Goal: Transaction & Acquisition: Purchase product/service

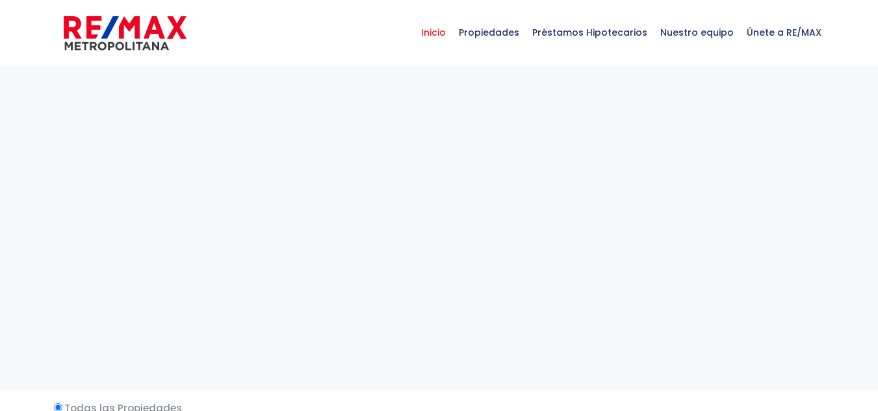
select select
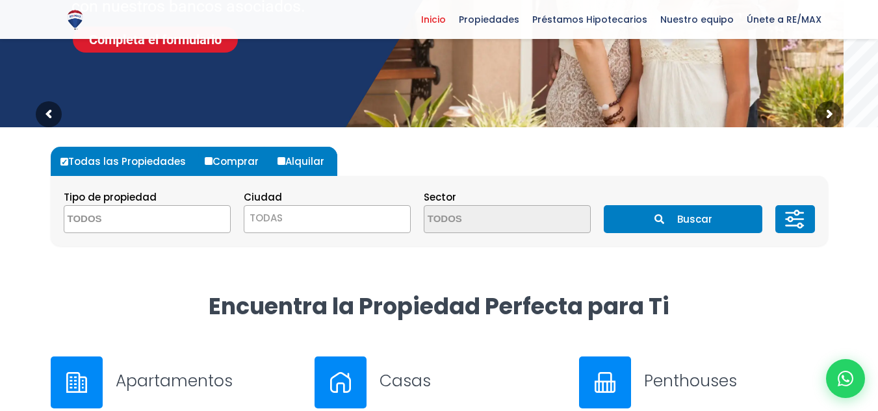
scroll to position [267, 0]
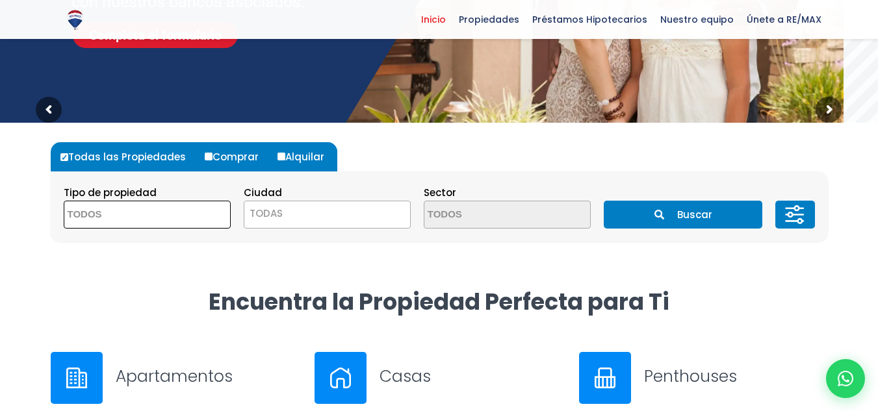
click at [112, 218] on textarea "Search" at bounding box center [127, 215] width 126 height 28
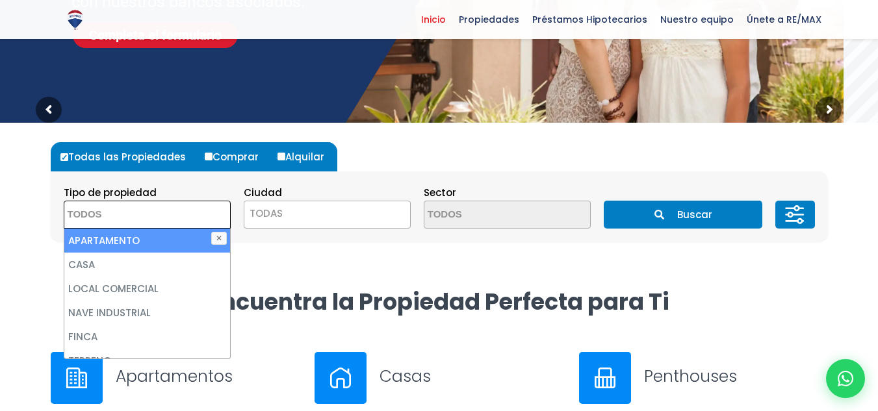
click at [115, 227] on textarea "Search" at bounding box center [127, 215] width 126 height 28
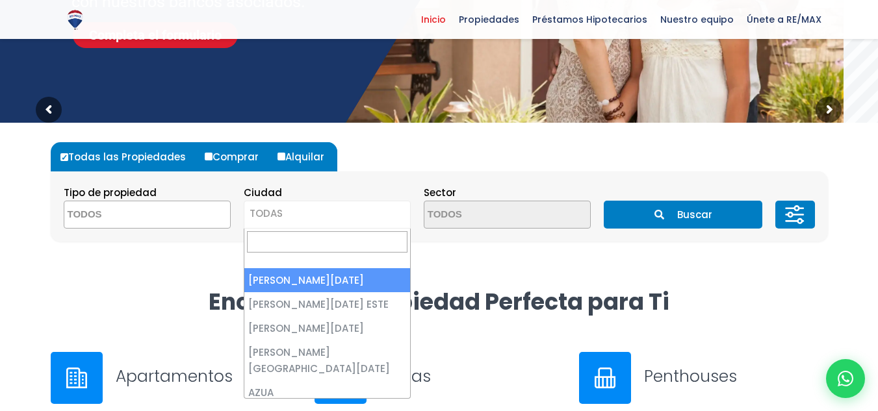
click at [326, 207] on span "TODAS" at bounding box center [327, 214] width 166 height 18
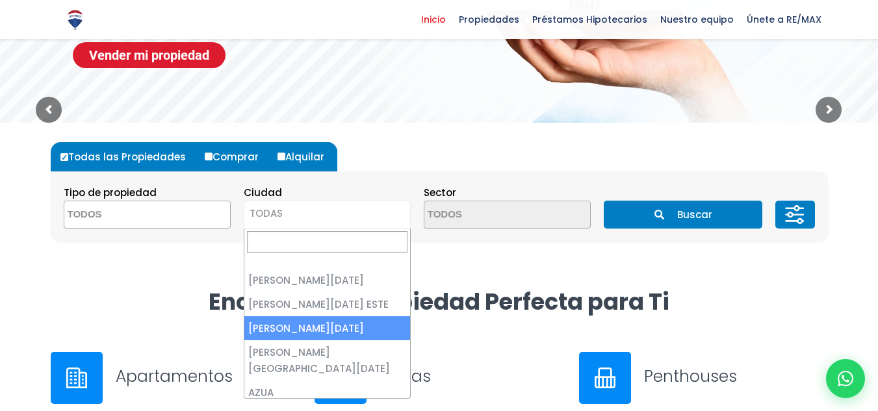
select select "149"
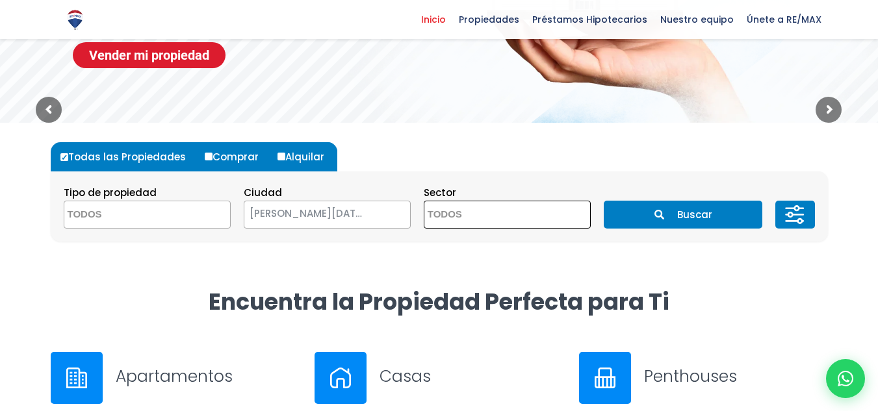
click at [664, 208] on button "Buscar" at bounding box center [683, 215] width 159 height 28
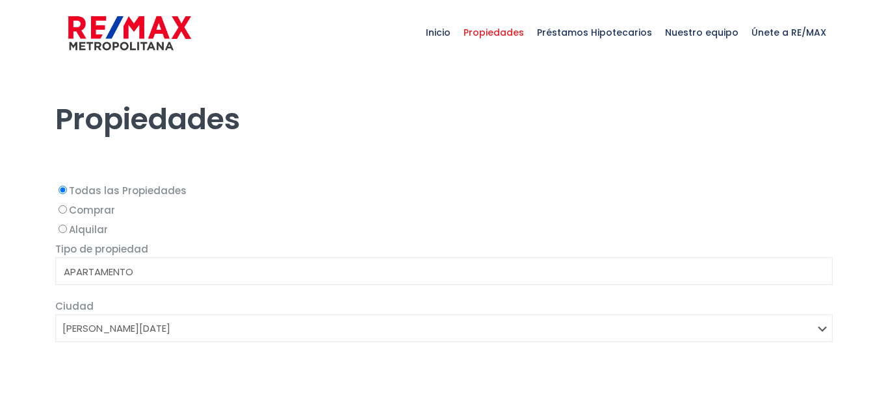
select select
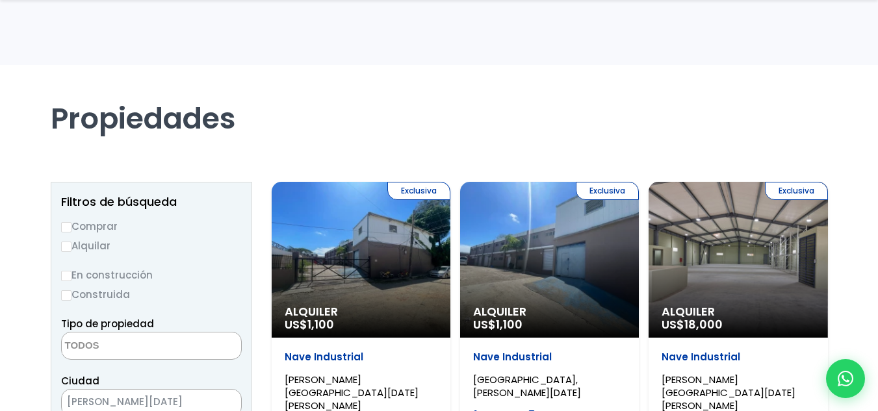
scroll to position [130, 0]
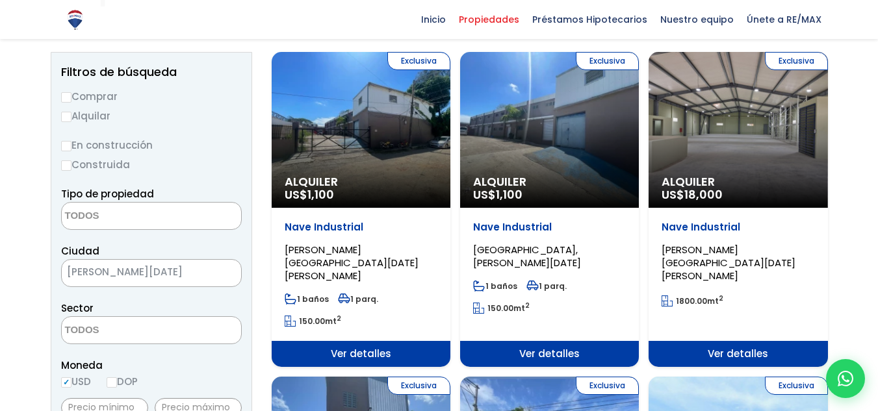
click at [66, 98] on input "Comprar" at bounding box center [66, 97] width 10 height 10
radio input "true"
click at [142, 215] on textarea "Search" at bounding box center [125, 217] width 126 height 28
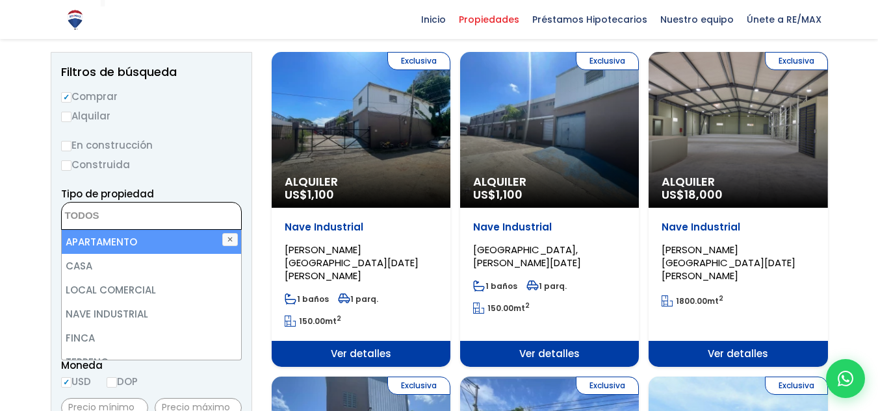
click at [134, 240] on li "APARTAMENTO" at bounding box center [151, 242] width 179 height 24
select select "apartment"
click at [211, 161] on label "Construida" at bounding box center [151, 165] width 181 height 16
click at [0, 0] on input "Construida" at bounding box center [0, 0] width 0 height 0
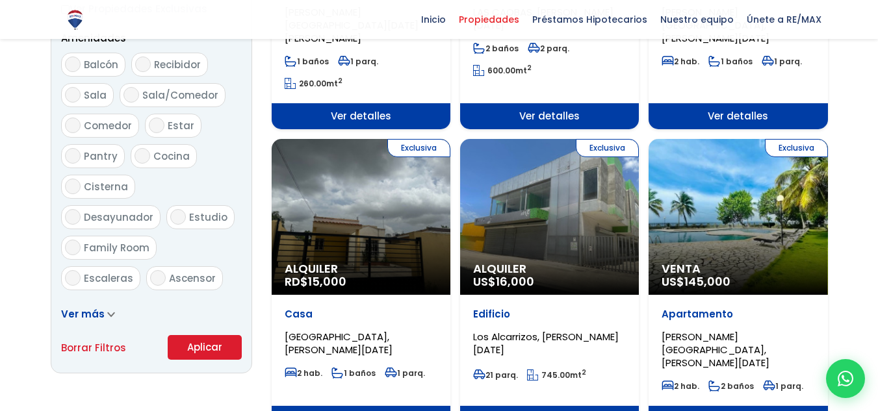
scroll to position [715, 0]
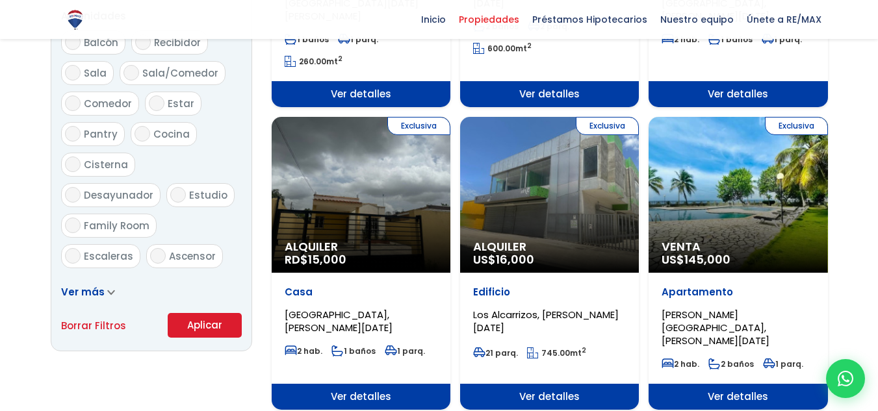
click at [204, 328] on button "Aplicar" at bounding box center [205, 325] width 74 height 25
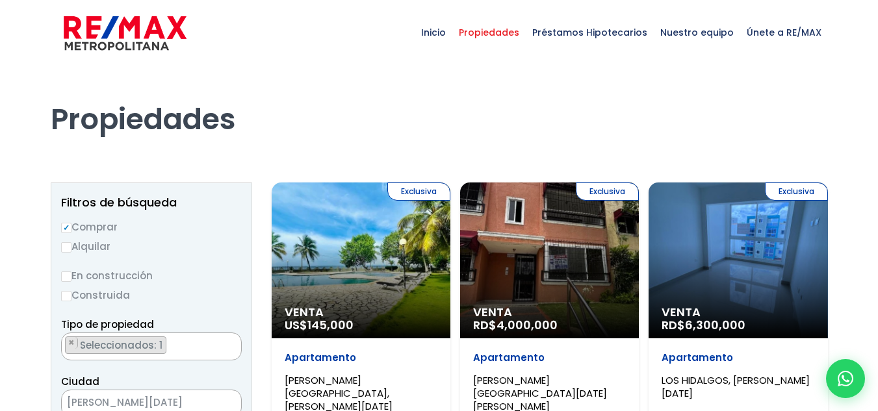
select select
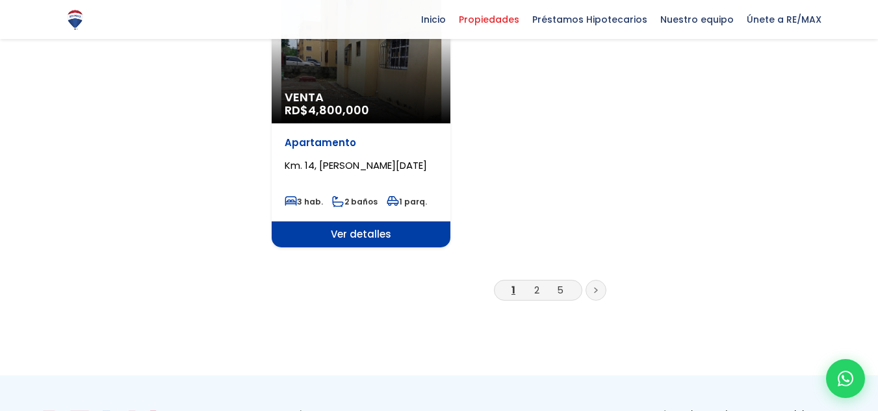
scroll to position [1820, 0]
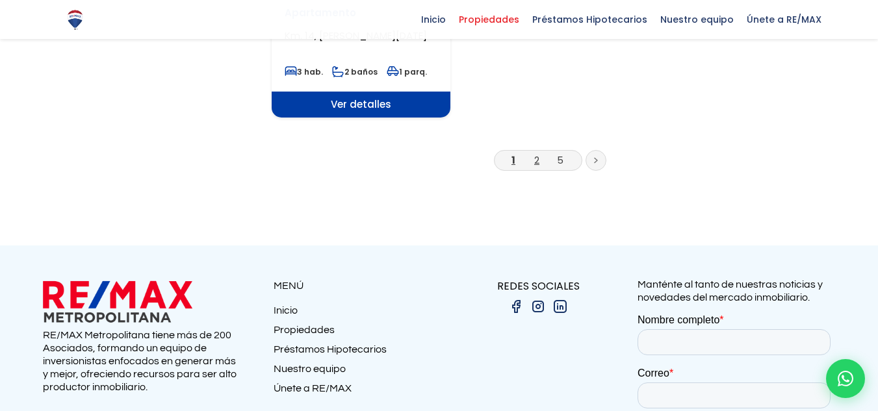
click at [535, 153] on link "2" at bounding box center [536, 160] width 5 height 14
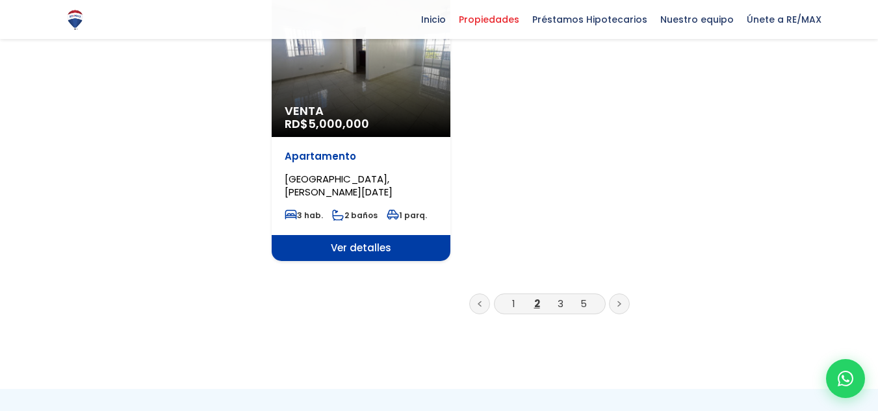
scroll to position [1690, 0]
click at [558, 296] on link "3" at bounding box center [561, 303] width 6 height 14
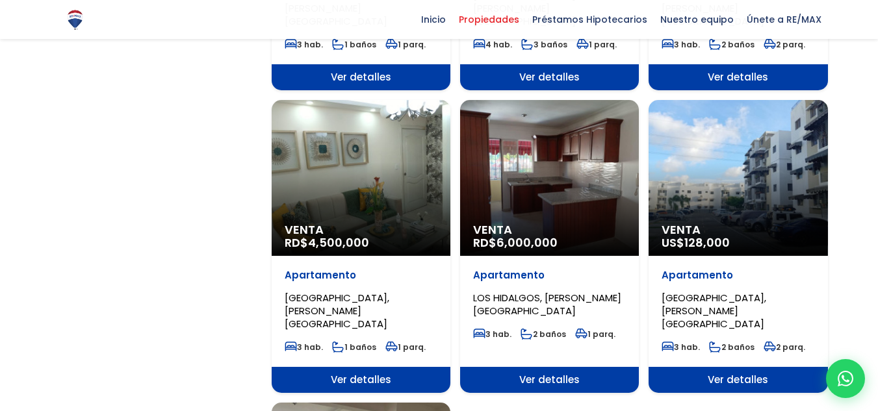
scroll to position [1235, 0]
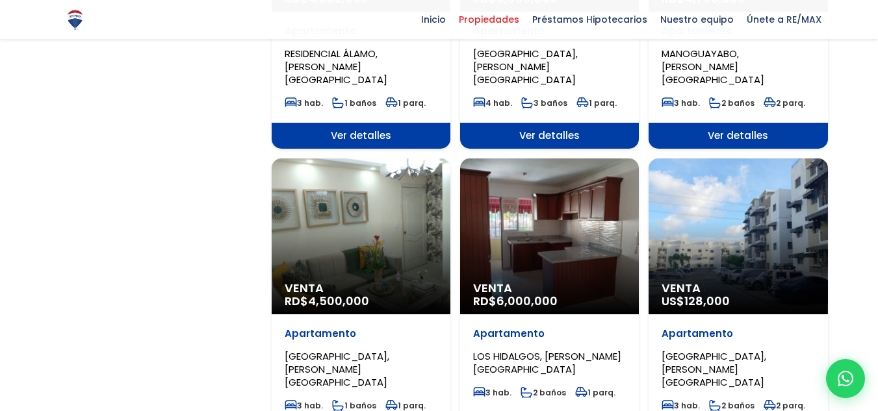
click at [719, 215] on div "Venta US$ 128,000" at bounding box center [738, 237] width 179 height 156
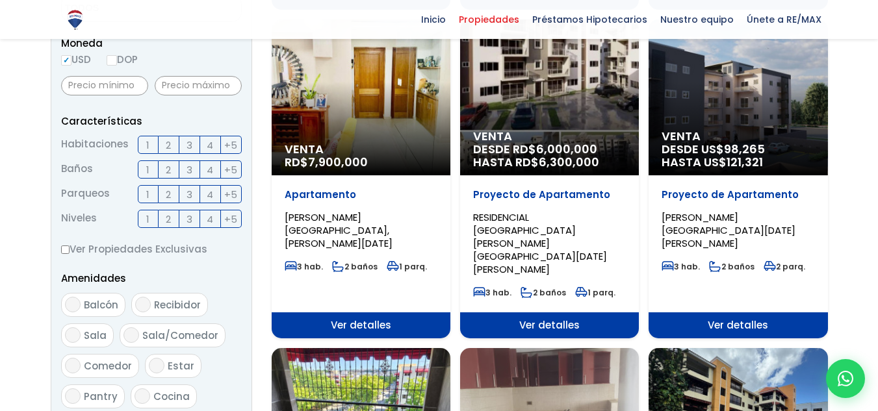
scroll to position [455, 0]
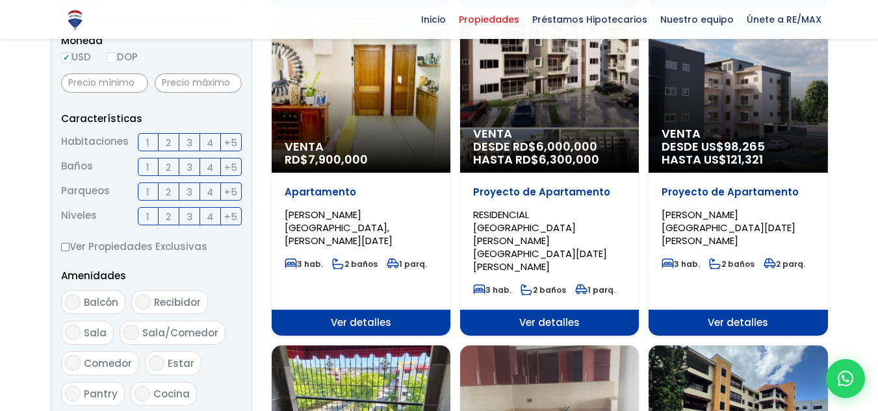
click at [189, 141] on span "3" at bounding box center [190, 143] width 6 height 16
click at [0, 0] on input "3" at bounding box center [0, 0] width 0 height 0
click at [168, 166] on span "2" at bounding box center [168, 167] width 5 height 16
click at [0, 0] on input "2" at bounding box center [0, 0] width 0 height 0
click at [144, 192] on label "1" at bounding box center [148, 192] width 21 height 18
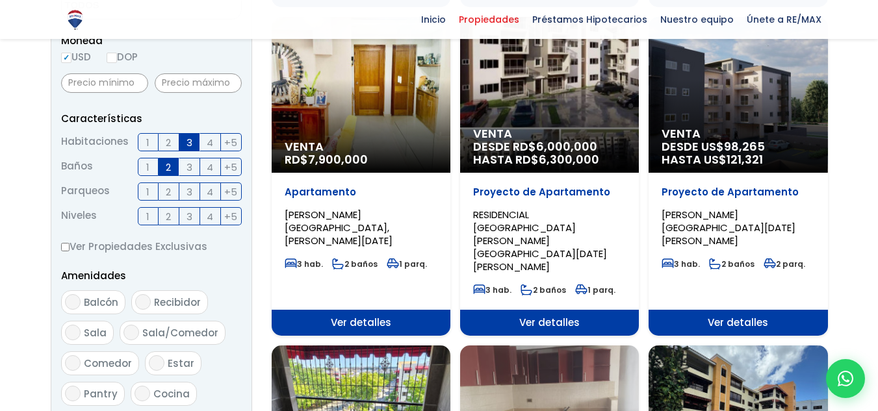
click at [0, 0] on input "1" at bounding box center [0, 0] width 0 height 0
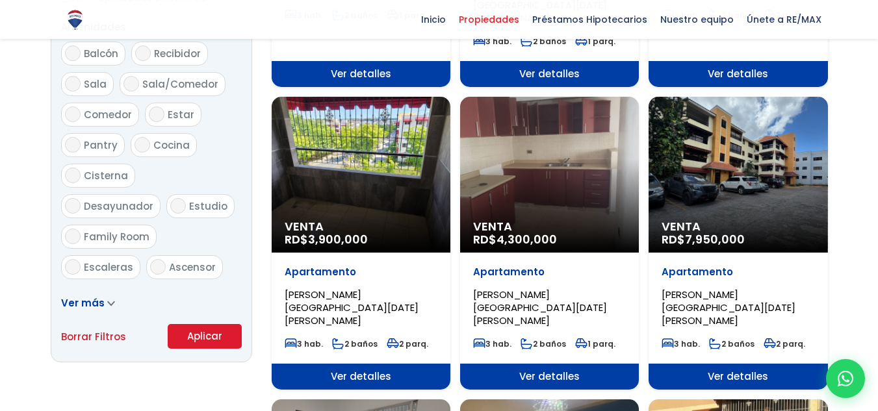
scroll to position [780, 0]
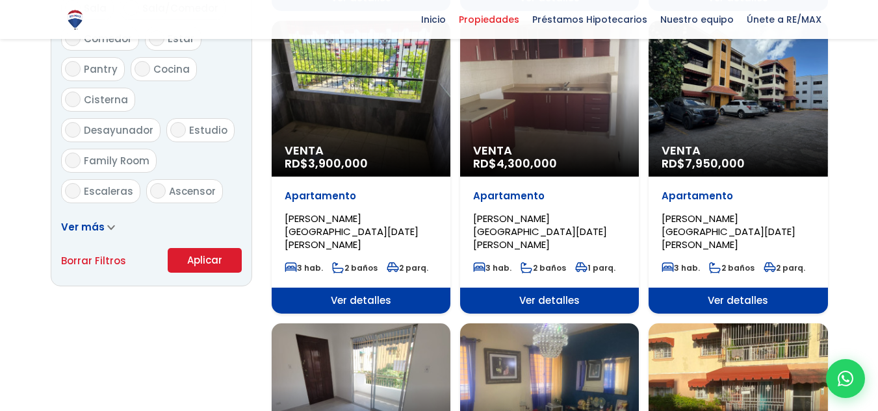
click at [206, 264] on button "Aplicar" at bounding box center [205, 260] width 74 height 25
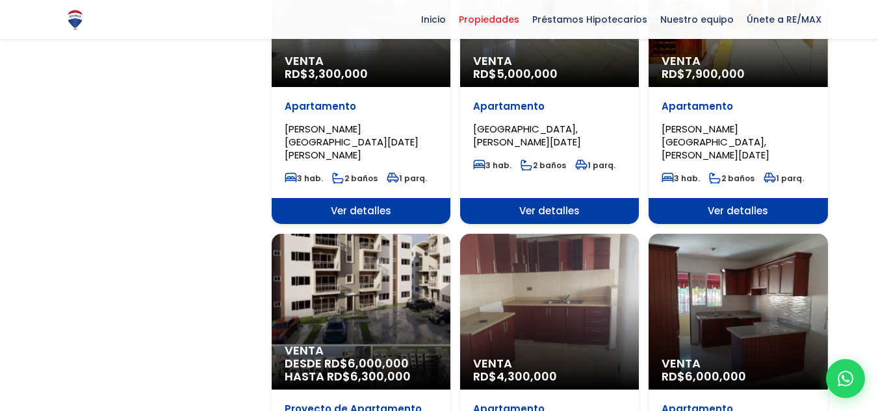
scroll to position [1105, 0]
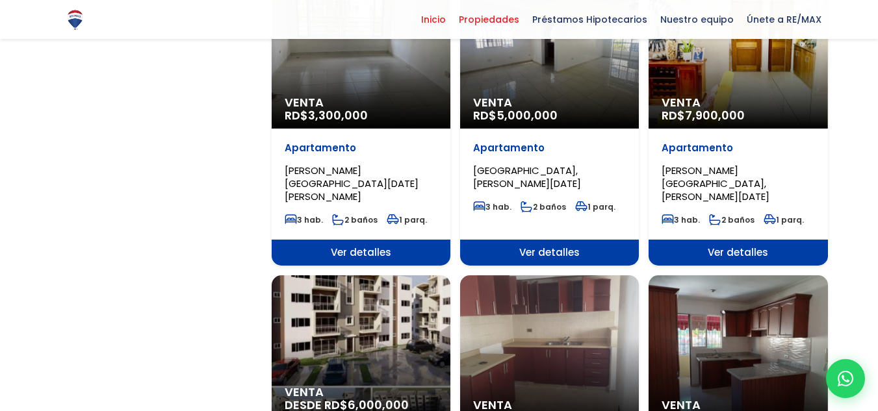
click at [446, 16] on span "Inicio" at bounding box center [434, 19] width 38 height 19
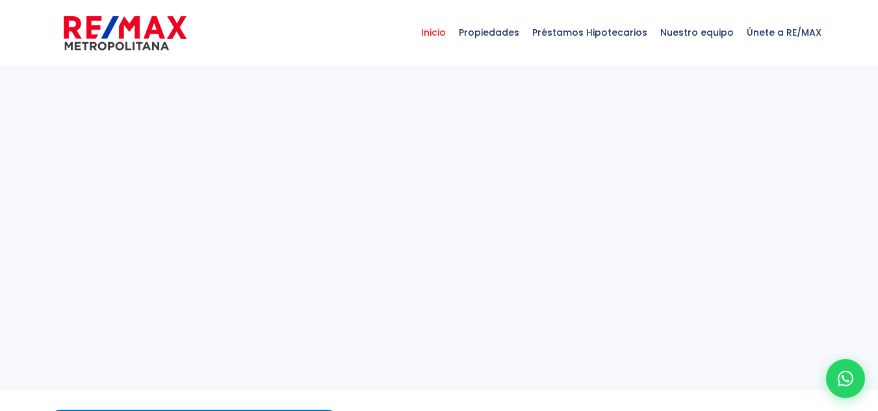
select select
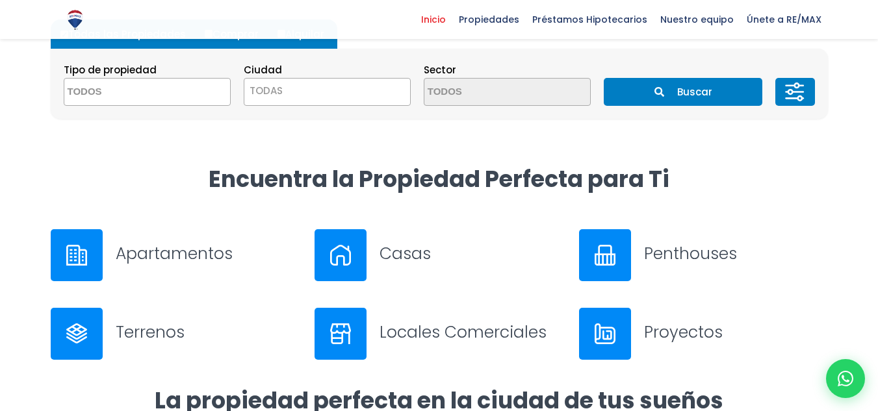
scroll to position [455, 0]
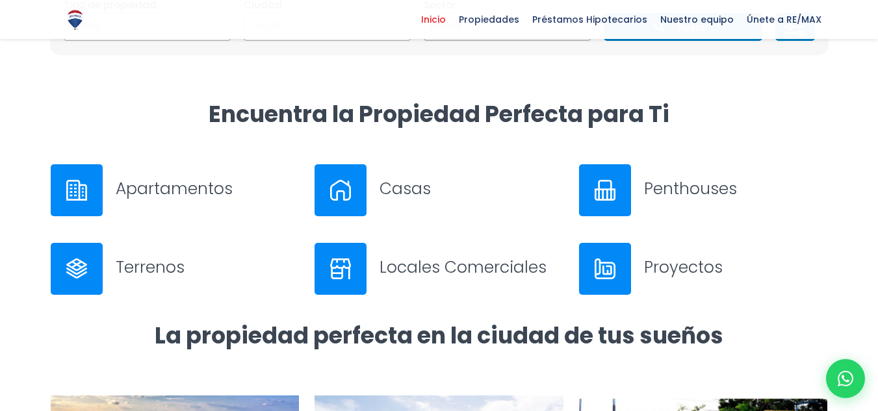
click at [93, 186] on div at bounding box center [77, 190] width 52 height 52
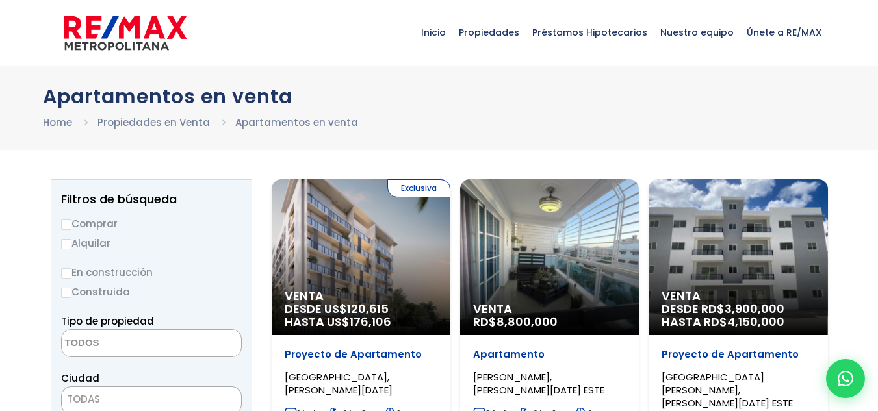
select select
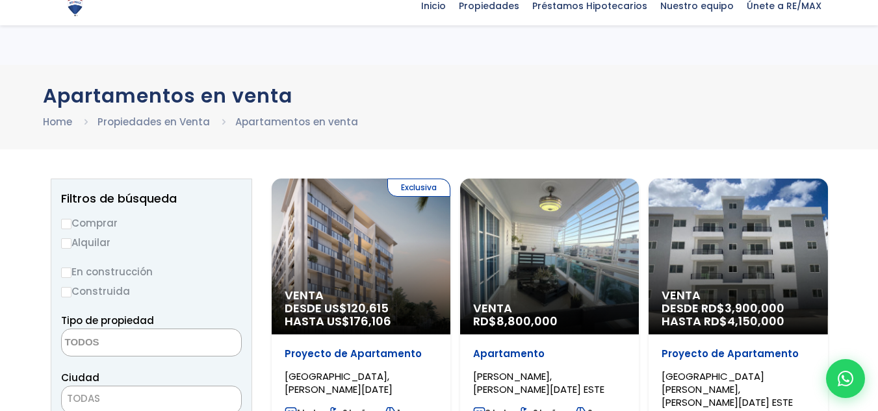
scroll to position [130, 0]
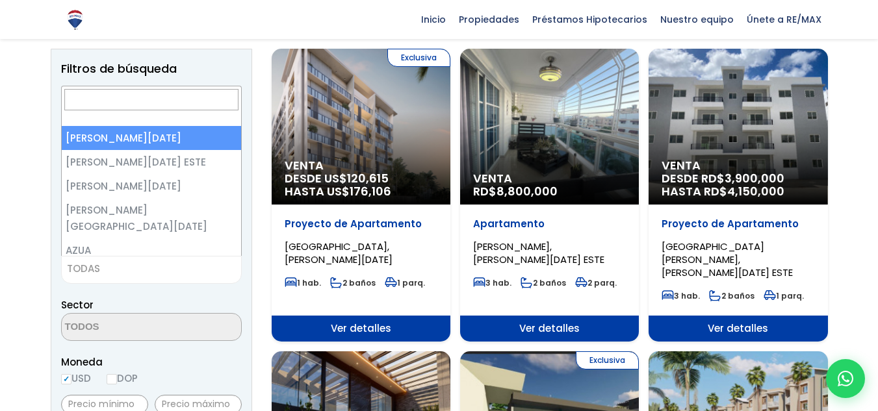
click at [95, 271] on span "TODAS" at bounding box center [83, 269] width 33 height 14
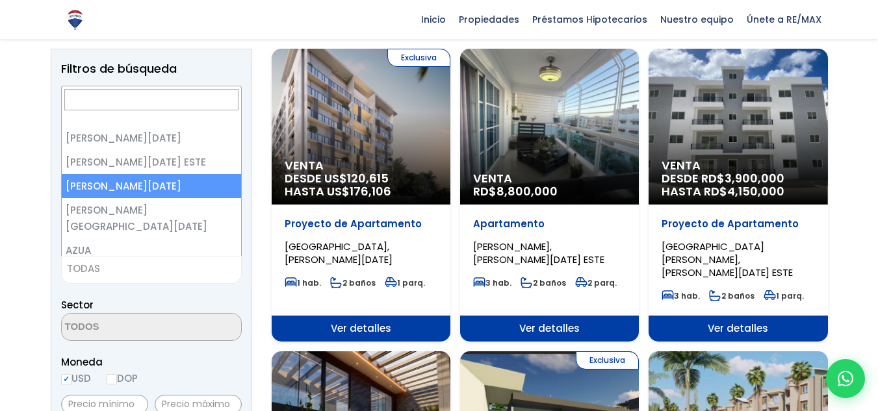
select select "149"
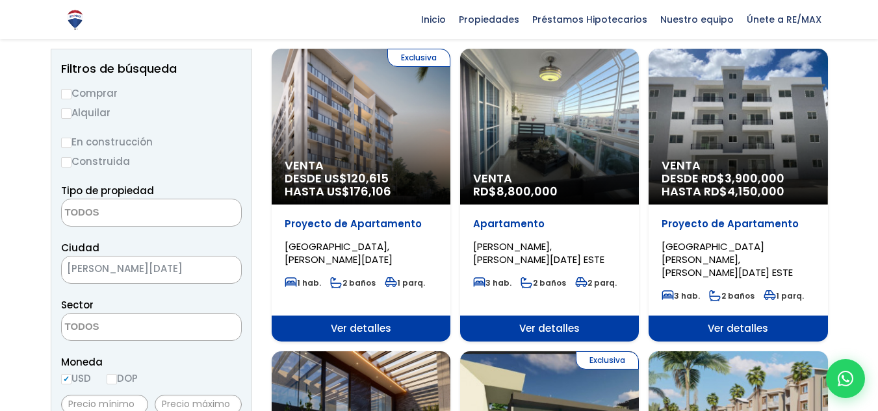
click at [66, 93] on input "Comprar" at bounding box center [66, 94] width 10 height 10
radio input "true"
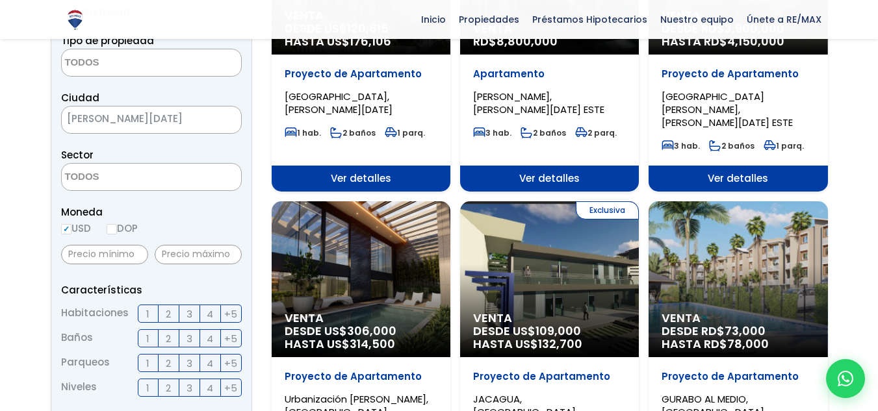
scroll to position [325, 0]
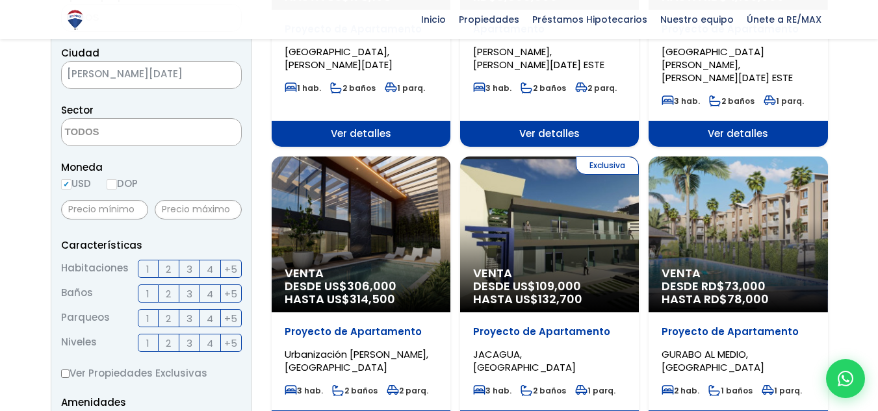
click at [190, 268] on span "3" at bounding box center [190, 269] width 6 height 16
click at [0, 0] on input "3" at bounding box center [0, 0] width 0 height 0
click at [166, 292] on span "2" at bounding box center [168, 294] width 5 height 16
click at [0, 0] on input "2" at bounding box center [0, 0] width 0 height 0
click at [140, 322] on label "1" at bounding box center [148, 318] width 21 height 18
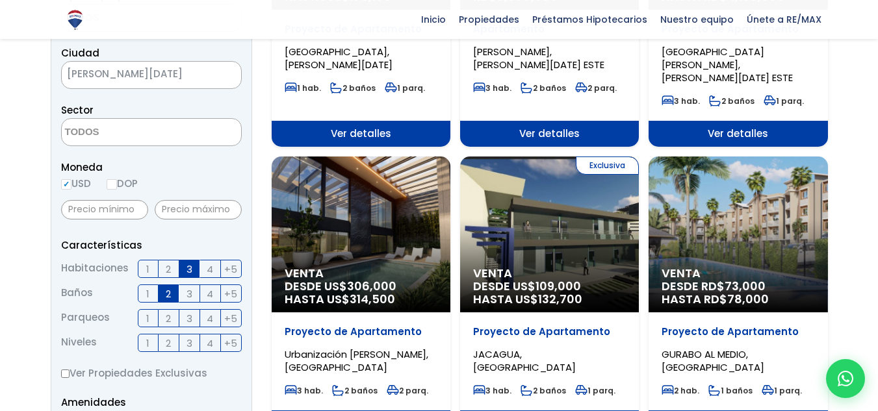
click at [0, 0] on input "1" at bounding box center [0, 0] width 0 height 0
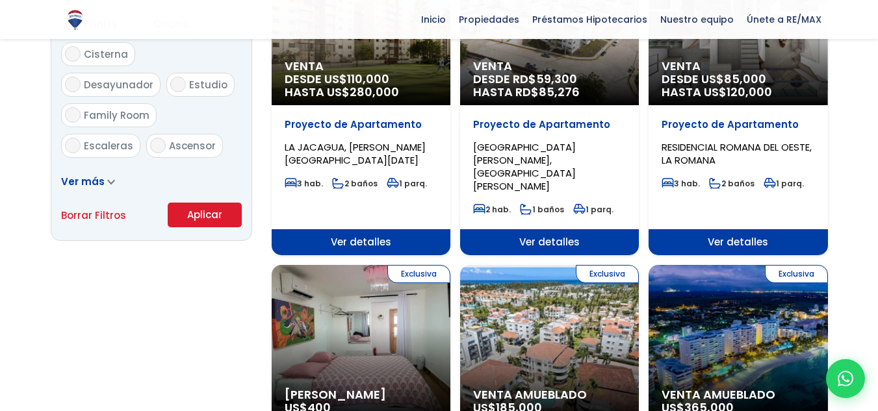
scroll to position [845, 0]
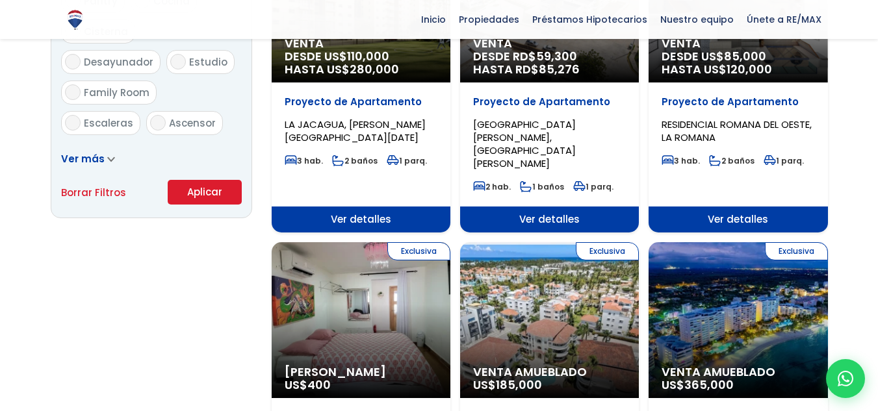
click at [211, 189] on button "Aplicar" at bounding box center [205, 192] width 74 height 25
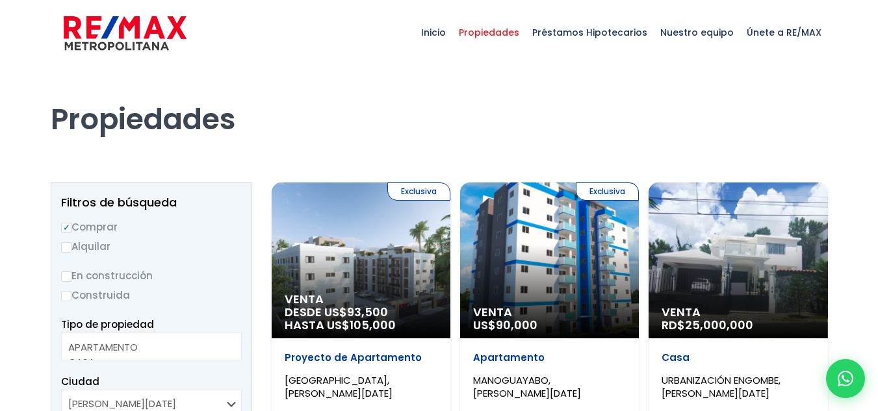
select select
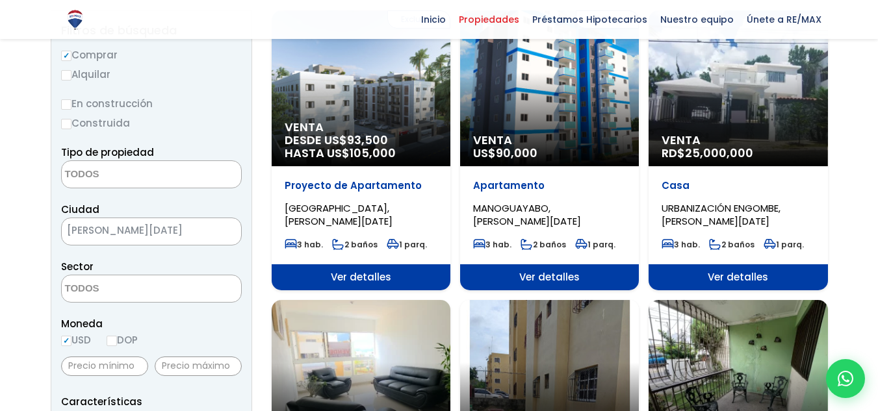
scroll to position [130, 0]
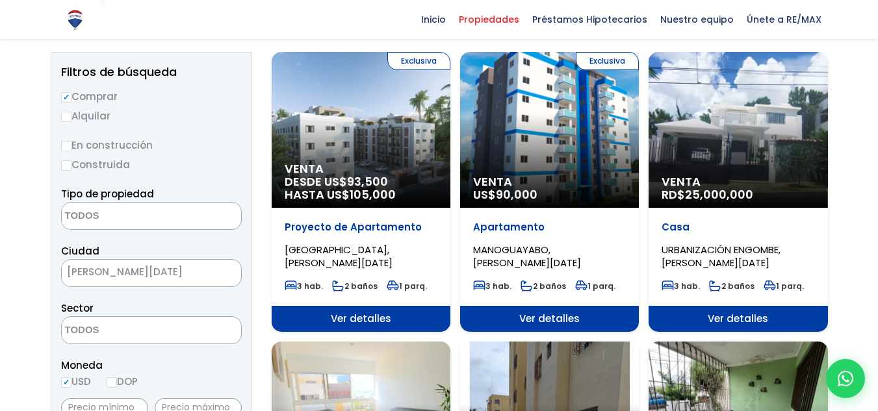
click at [712, 154] on div "Venta RD$ 25,000,000" at bounding box center [738, 130] width 179 height 156
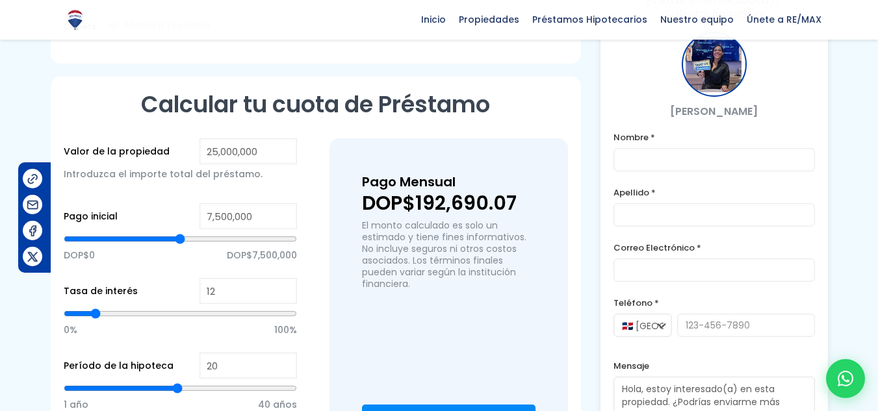
scroll to position [910, 0]
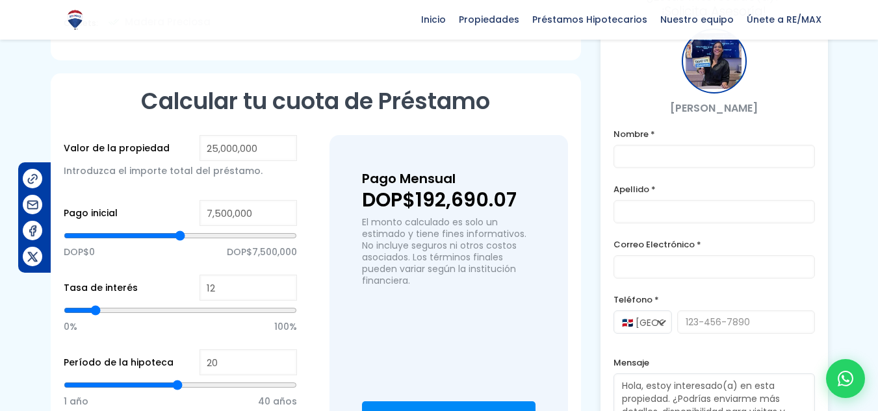
type input "21"
type input "22"
type input "23"
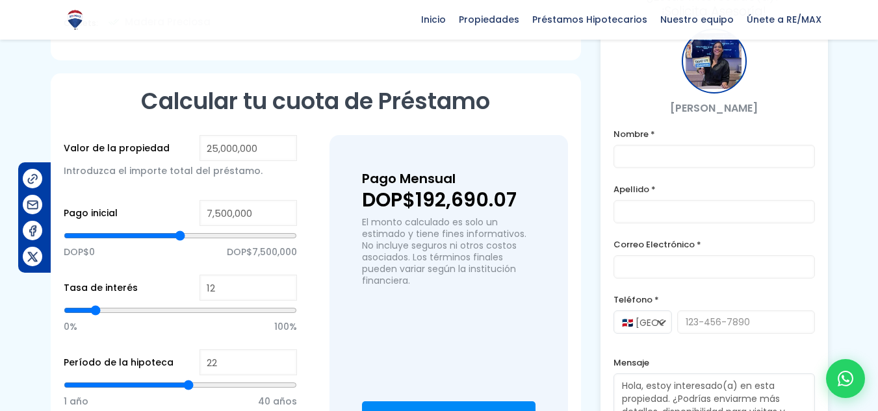
type input "23"
type input "24"
type input "25"
drag, startPoint x: 176, startPoint y: 337, endPoint x: 204, endPoint y: 337, distance: 28.0
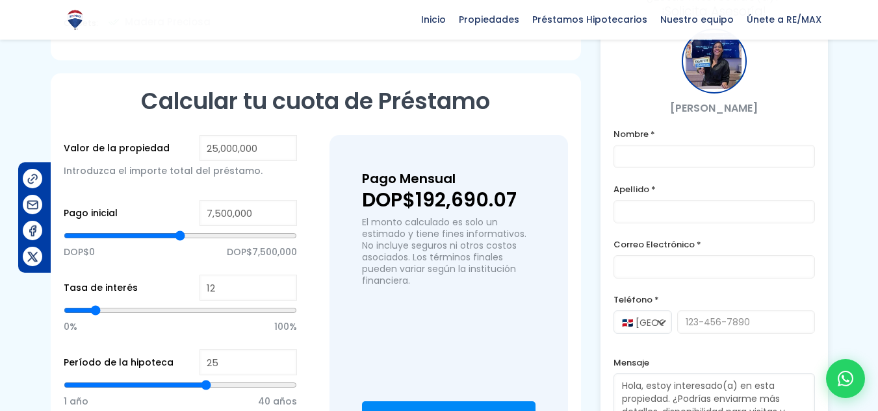
type input "25"
click at [204, 379] on input "range" at bounding box center [180, 385] width 233 height 13
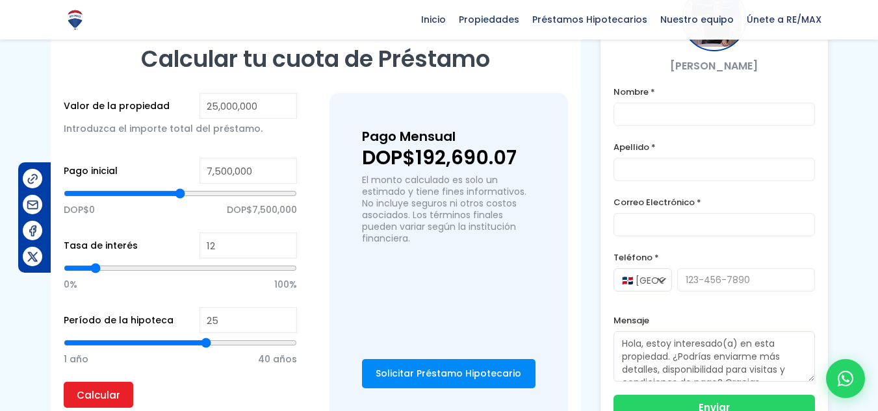
scroll to position [975, 0]
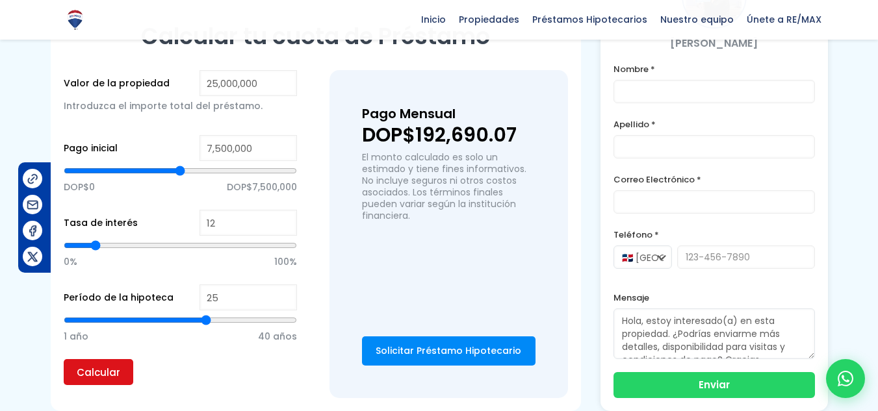
click at [120, 359] on input "Calcular" at bounding box center [99, 372] width 70 height 26
type input "24"
type input "23"
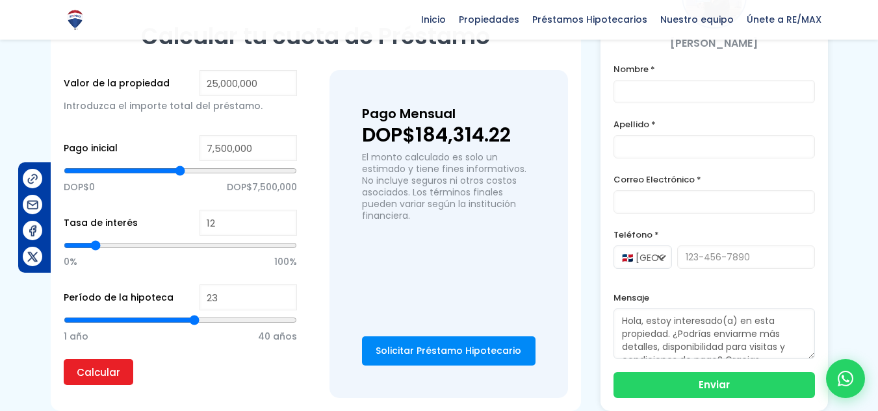
type input "22"
type input "21"
type input "20"
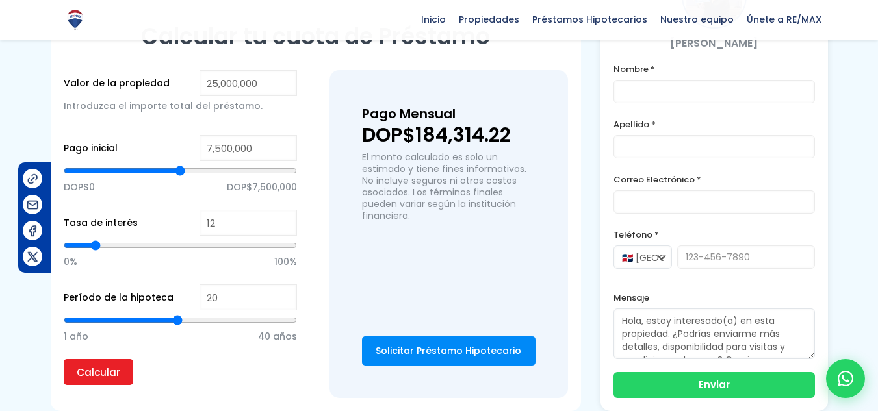
drag, startPoint x: 208, startPoint y: 273, endPoint x: 179, endPoint y: 274, distance: 28.6
type input "20"
click at [179, 314] on input "range" at bounding box center [180, 320] width 233 height 13
click at [112, 359] on input "Calcular" at bounding box center [99, 372] width 70 height 26
type input "13"
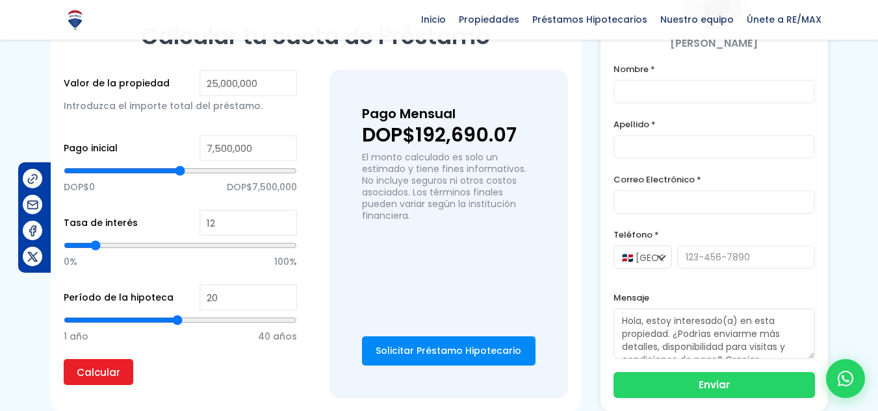
type input "13"
type input "14"
type input "15"
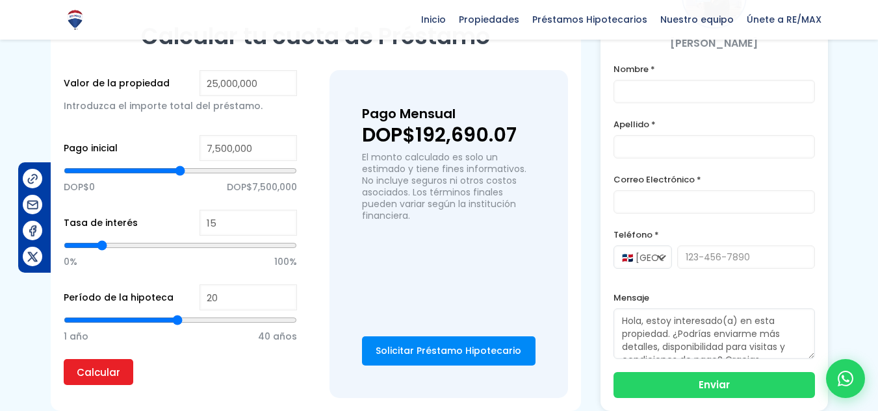
type input "16"
type input "15"
type input "14"
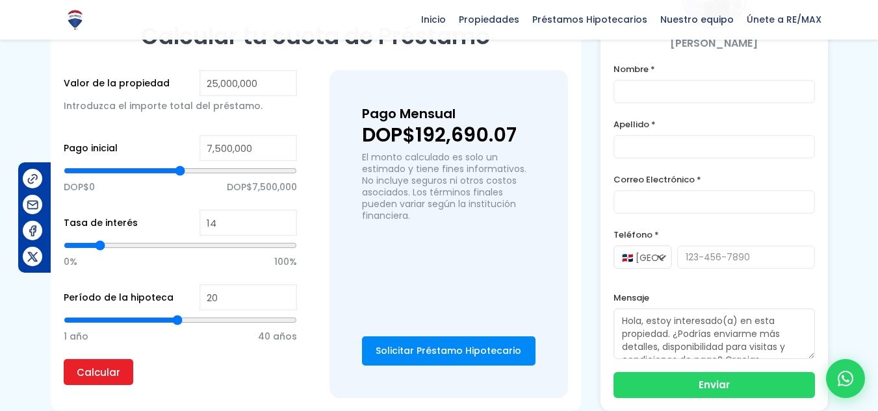
type input "14"
click at [99, 239] on input "range" at bounding box center [180, 245] width 233 height 13
click at [102, 359] on input "Calcular" at bounding box center [99, 372] width 70 height 26
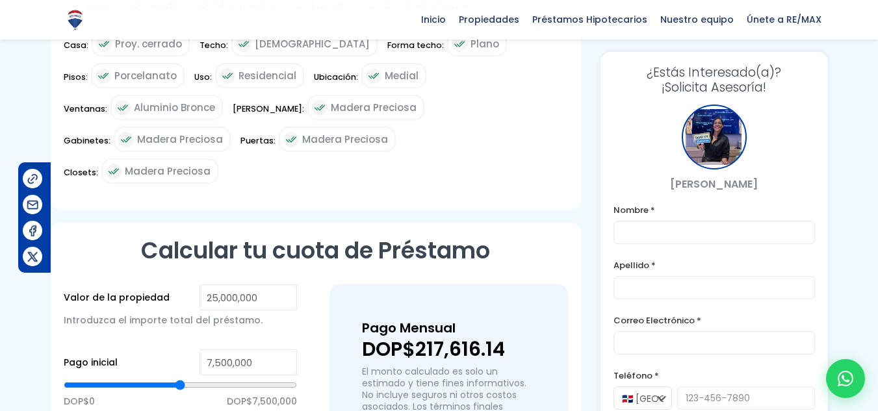
scroll to position [715, 0]
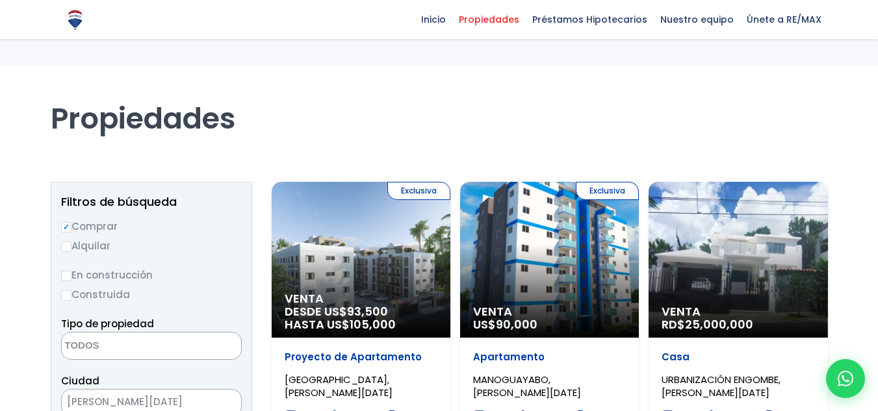
select select
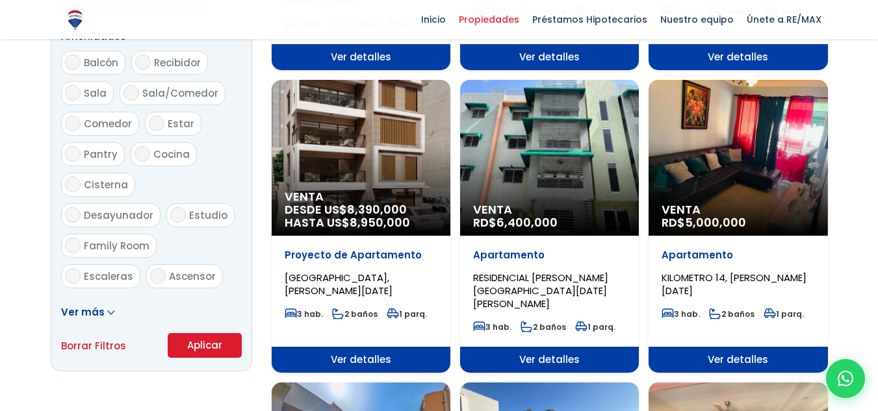
scroll to position [715, 0]
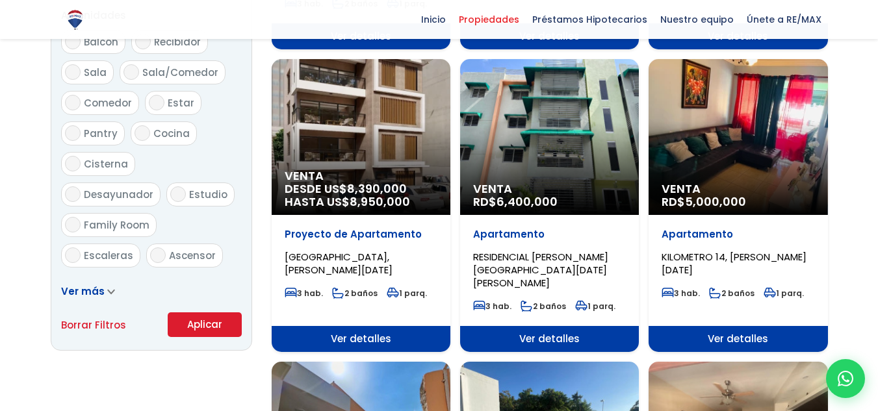
click at [570, 133] on div "Venta RD$ 6,400,000" at bounding box center [549, 137] width 179 height 156
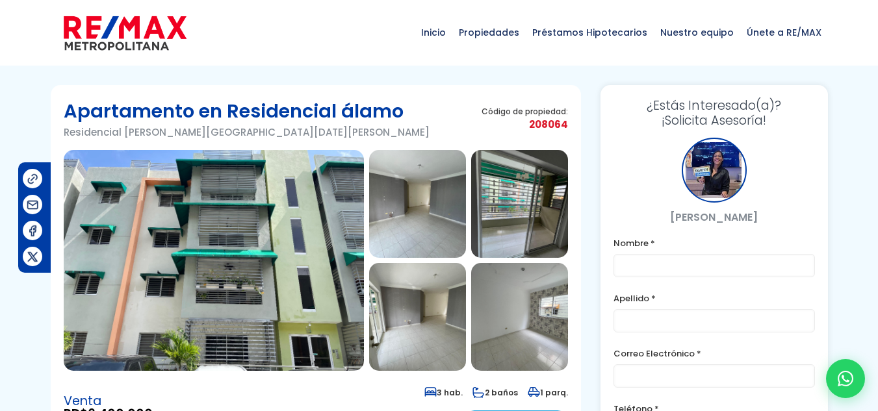
click at [273, 202] on img at bounding box center [214, 260] width 300 height 221
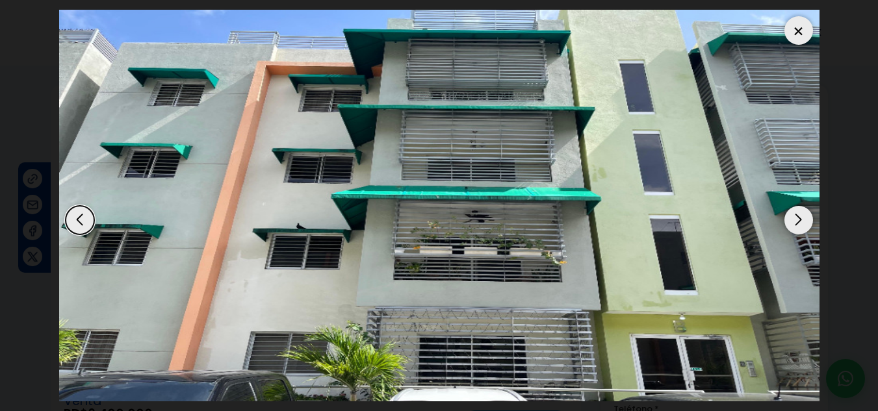
click at [811, 211] on img "1 / 10" at bounding box center [439, 206] width 760 height 392
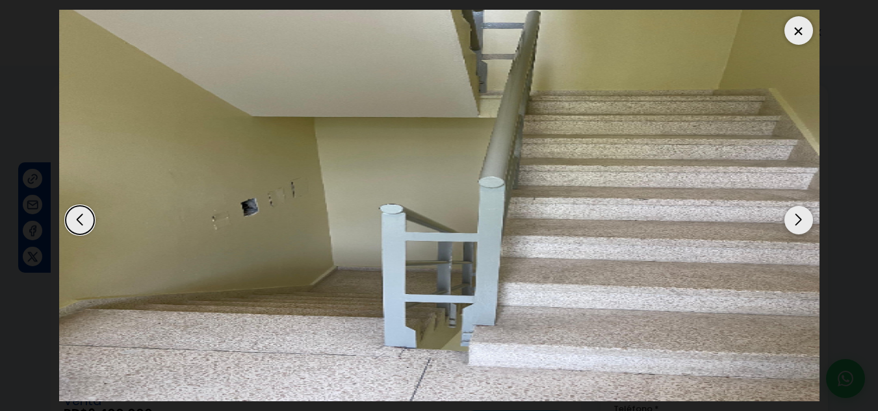
click at [811, 211] on img "10 / 10" at bounding box center [439, 206] width 760 height 392
click at [801, 217] on div "Next slide" at bounding box center [798, 220] width 29 height 29
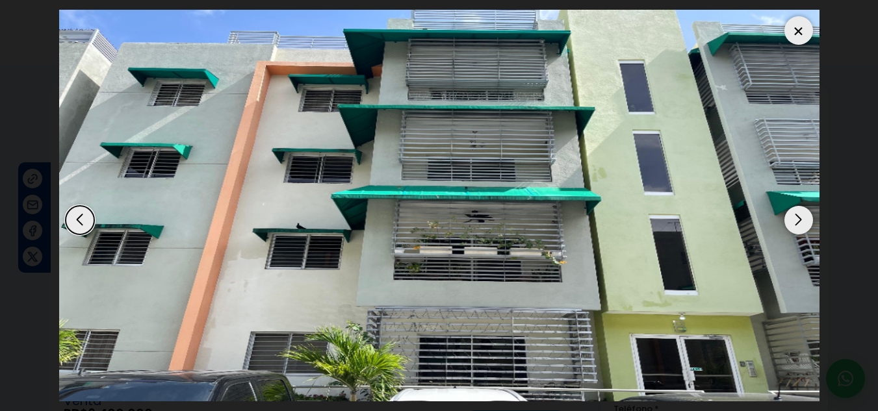
click at [801, 217] on div "Next slide" at bounding box center [798, 220] width 29 height 29
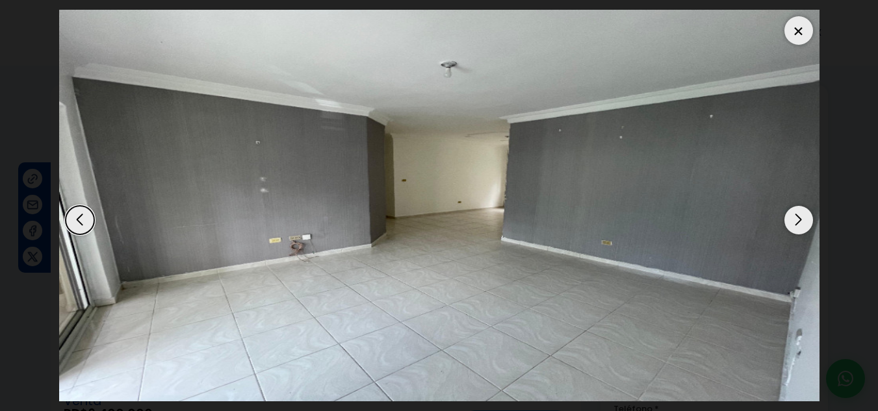
click at [801, 217] on div "Next slide" at bounding box center [798, 220] width 29 height 29
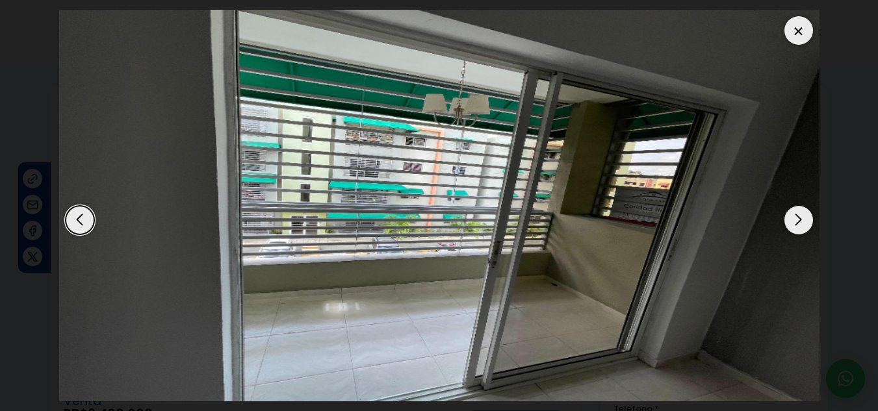
click at [801, 217] on div "Next slide" at bounding box center [798, 220] width 29 height 29
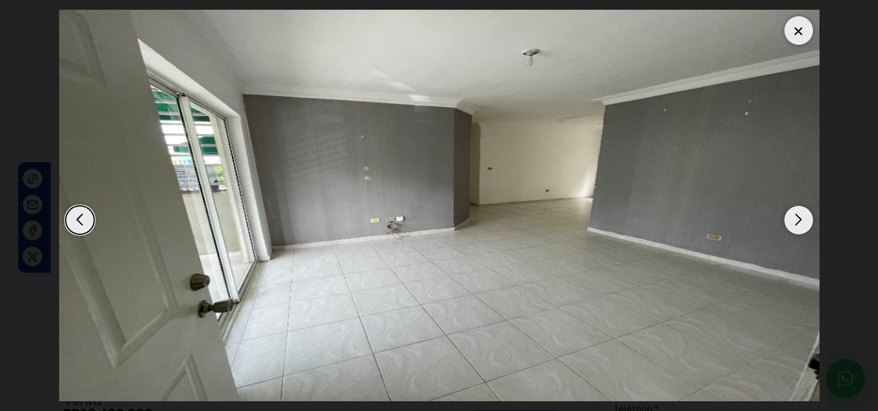
click at [801, 217] on div "Next slide" at bounding box center [798, 220] width 29 height 29
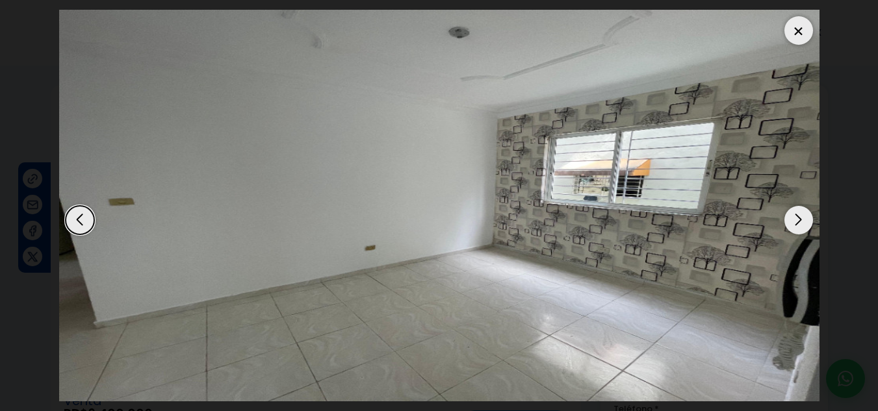
click at [801, 217] on div "Next slide" at bounding box center [798, 220] width 29 height 29
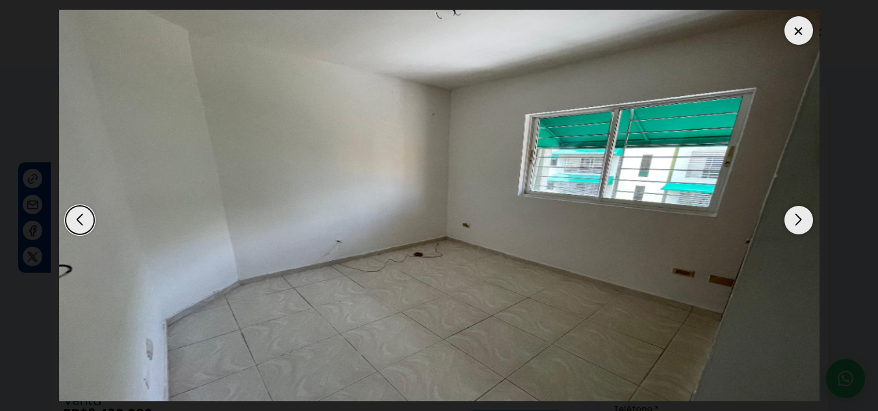
click at [801, 217] on div "Next slide" at bounding box center [798, 220] width 29 height 29
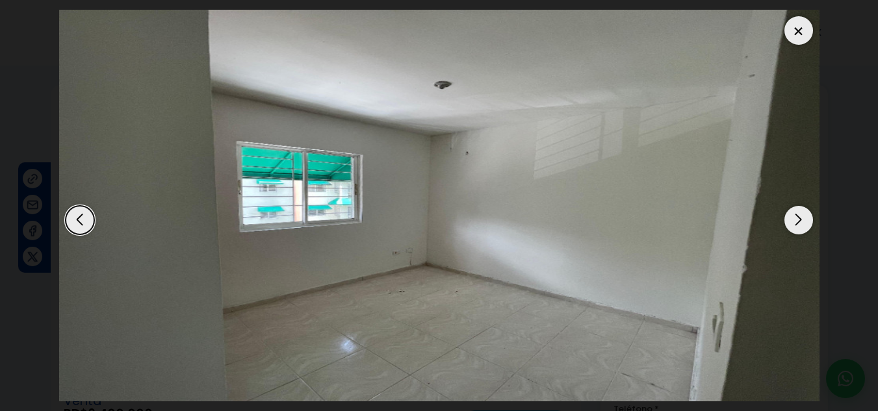
click at [801, 217] on div "Next slide" at bounding box center [798, 220] width 29 height 29
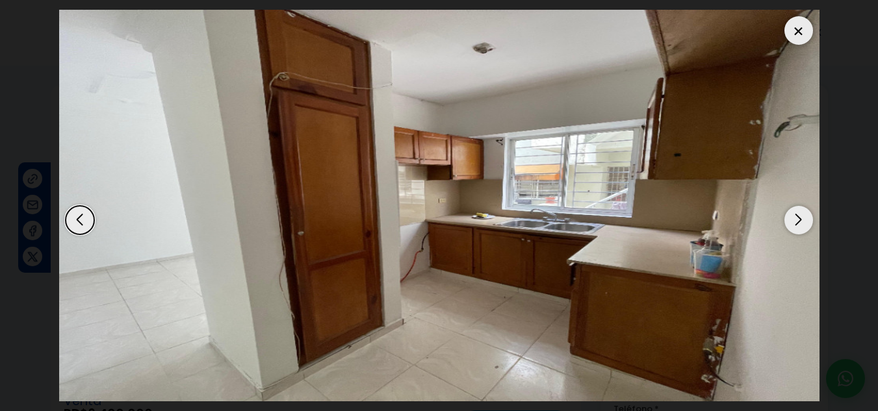
click at [801, 217] on div "Next slide" at bounding box center [798, 220] width 29 height 29
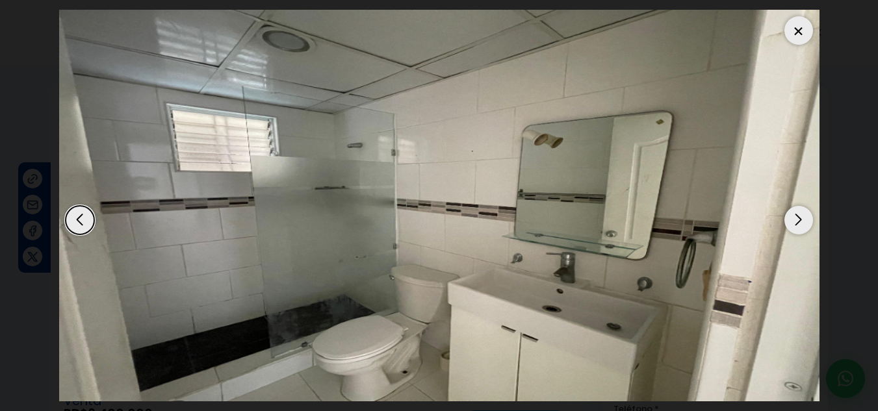
click at [801, 217] on div "Next slide" at bounding box center [798, 220] width 29 height 29
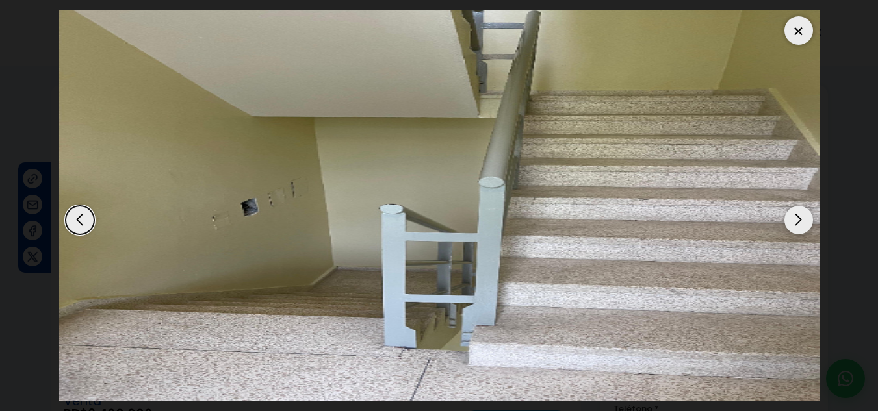
click at [801, 217] on div "Next slide" at bounding box center [798, 220] width 29 height 29
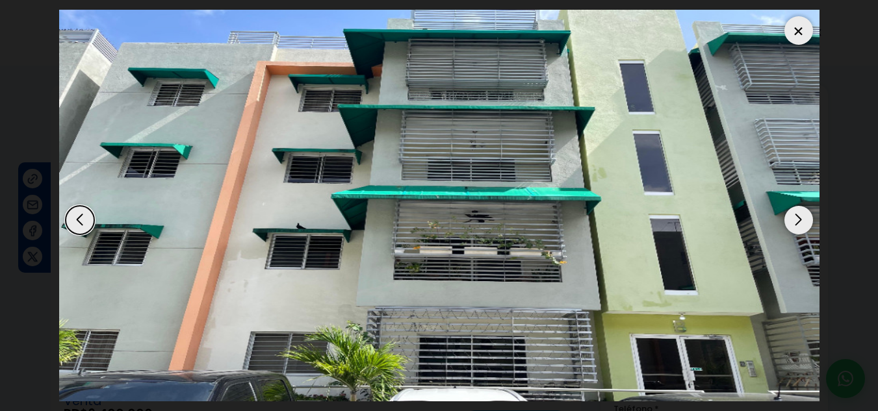
click at [797, 31] on div at bounding box center [798, 30] width 29 height 29
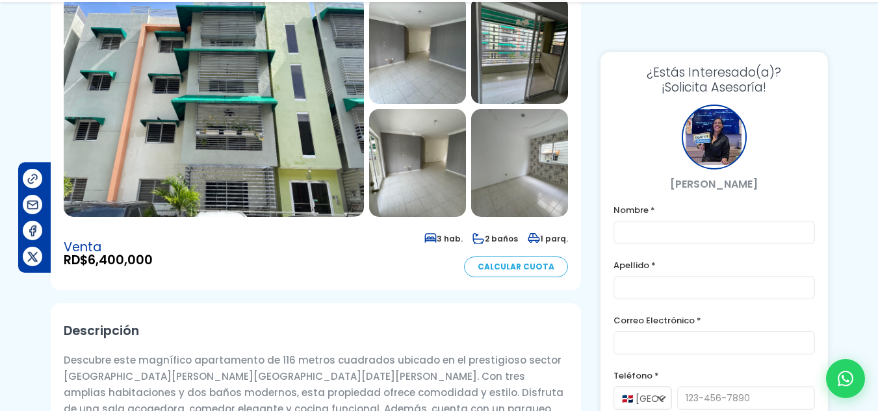
scroll to position [195, 0]
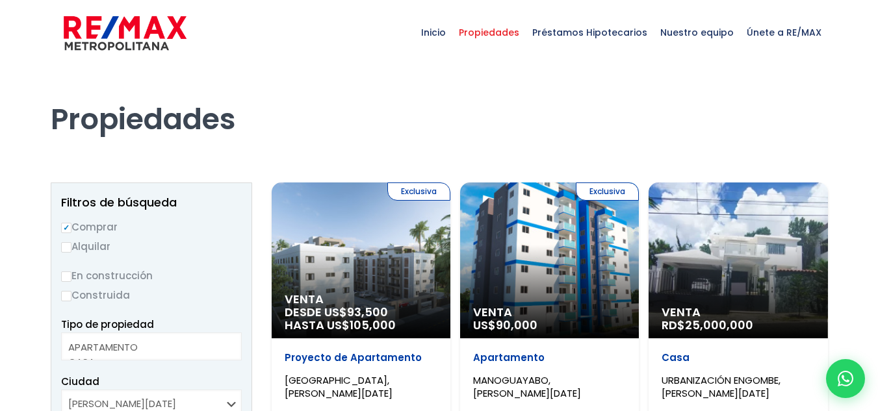
select select
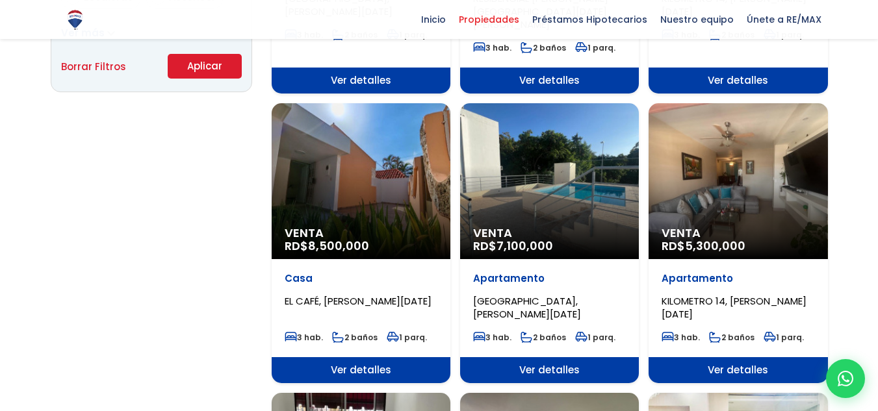
scroll to position [975, 0]
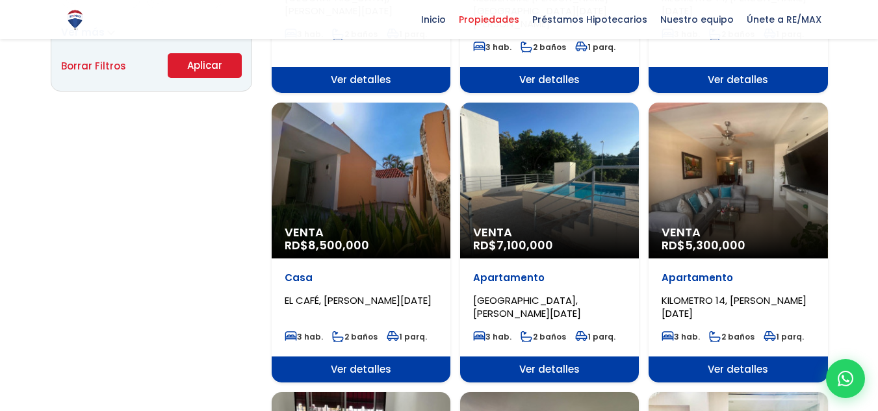
click at [537, 145] on div "Venta RD$ 7,100,000" at bounding box center [549, 181] width 179 height 156
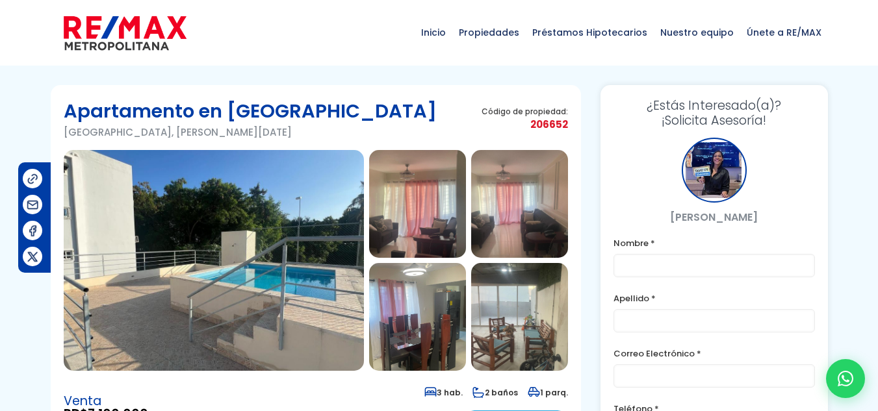
click at [205, 220] on img at bounding box center [214, 260] width 300 height 221
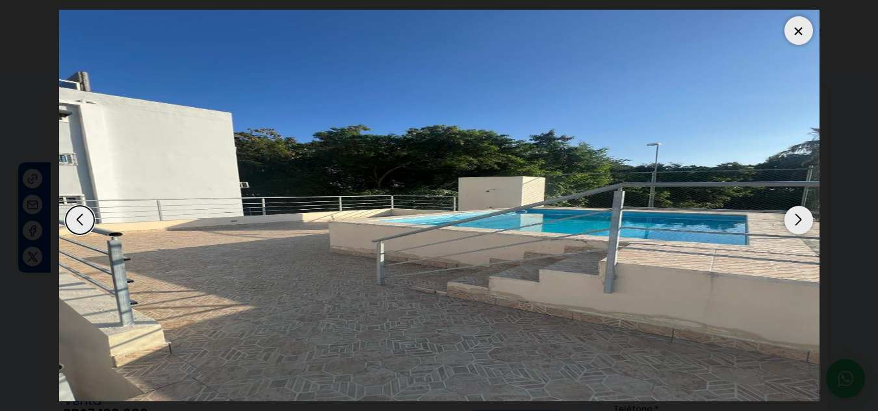
click at [803, 222] on div "Next slide" at bounding box center [798, 220] width 29 height 29
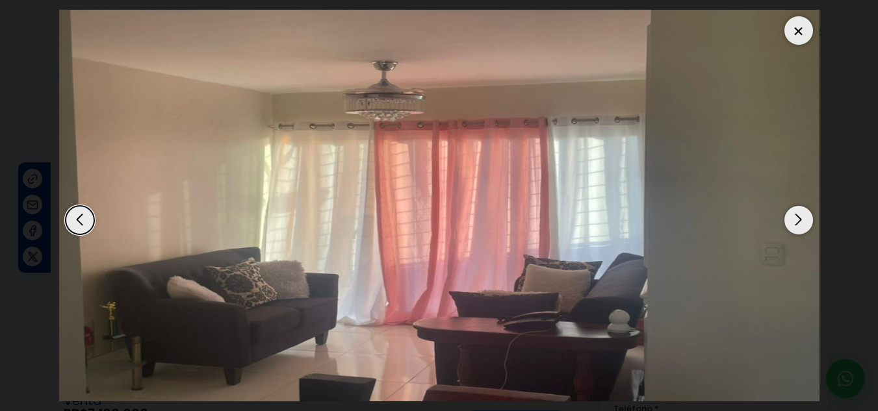
click at [803, 222] on div "Next slide" at bounding box center [798, 220] width 29 height 29
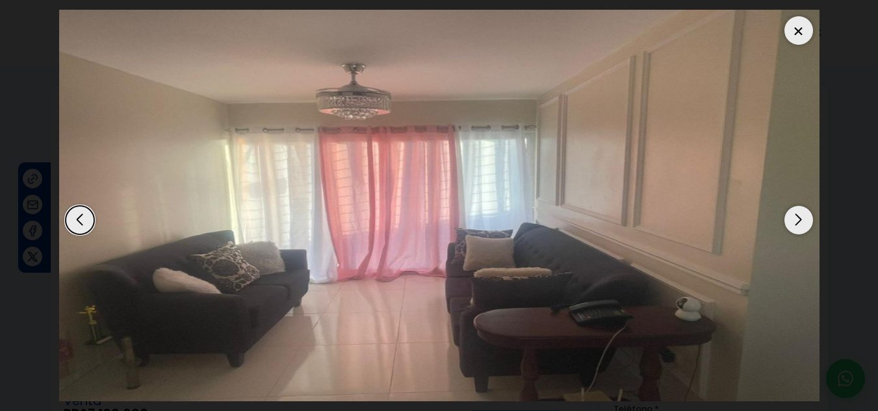
click at [803, 222] on div "Next slide" at bounding box center [798, 220] width 29 height 29
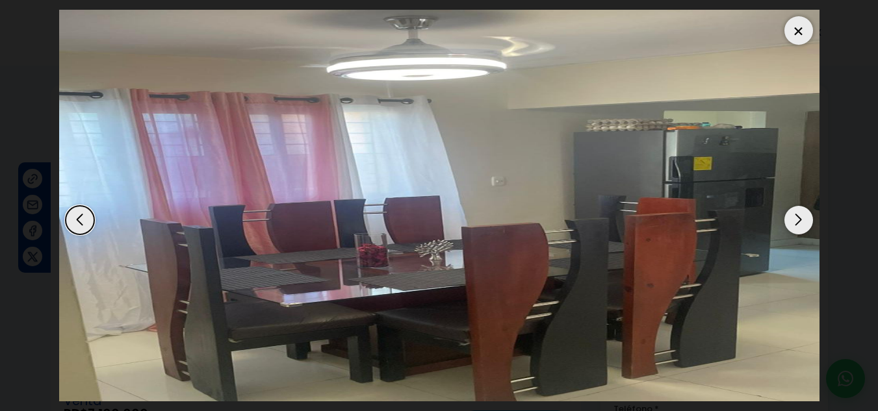
click at [803, 222] on div "Next slide" at bounding box center [798, 220] width 29 height 29
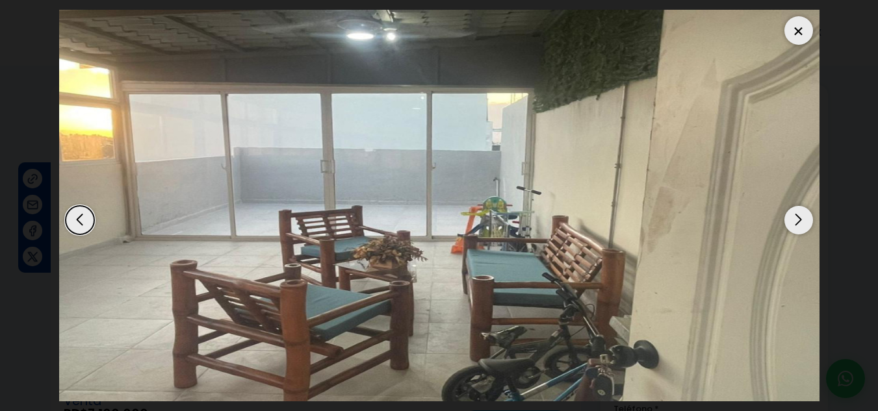
click at [803, 222] on div "Next slide" at bounding box center [798, 220] width 29 height 29
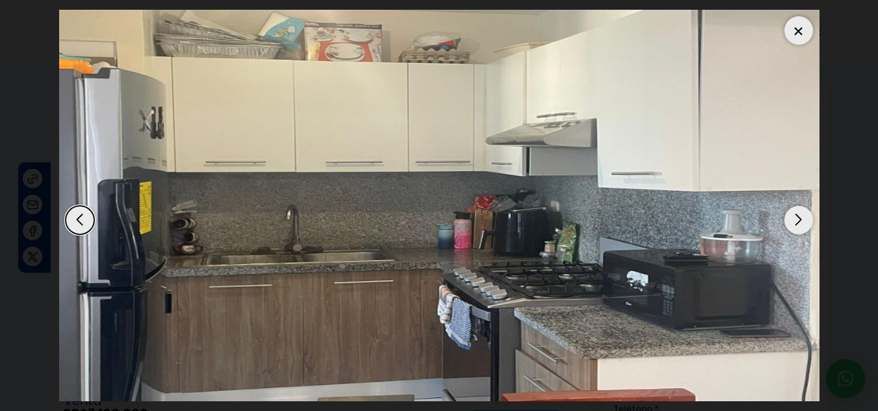
click at [803, 222] on div "Next slide" at bounding box center [798, 220] width 29 height 29
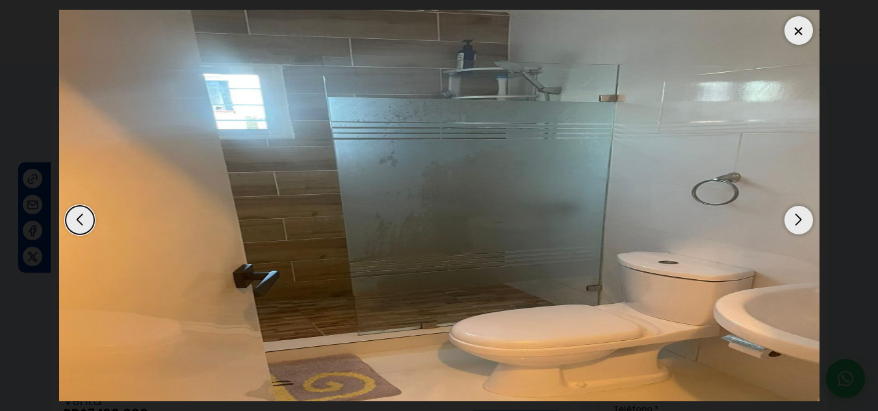
click at [803, 222] on div "Next slide" at bounding box center [798, 220] width 29 height 29
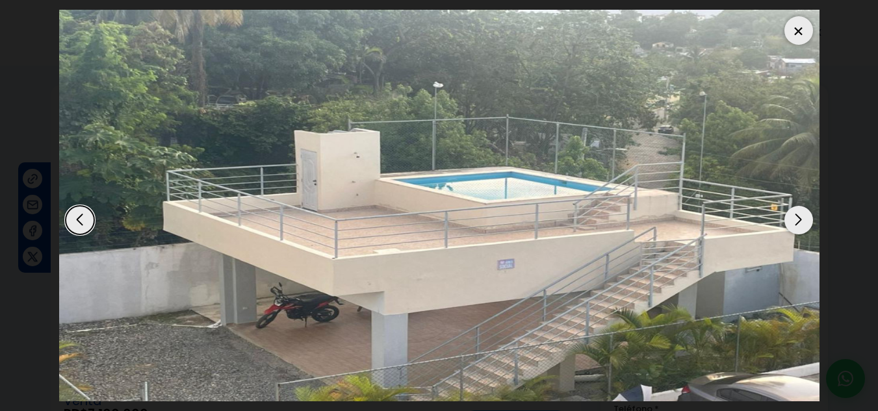
click at [805, 221] on div "Next slide" at bounding box center [798, 220] width 29 height 29
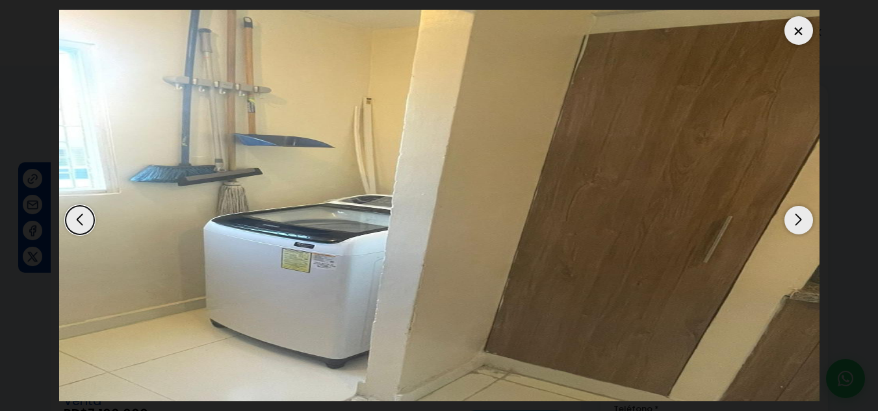
click at [806, 221] on div "Next slide" at bounding box center [798, 220] width 29 height 29
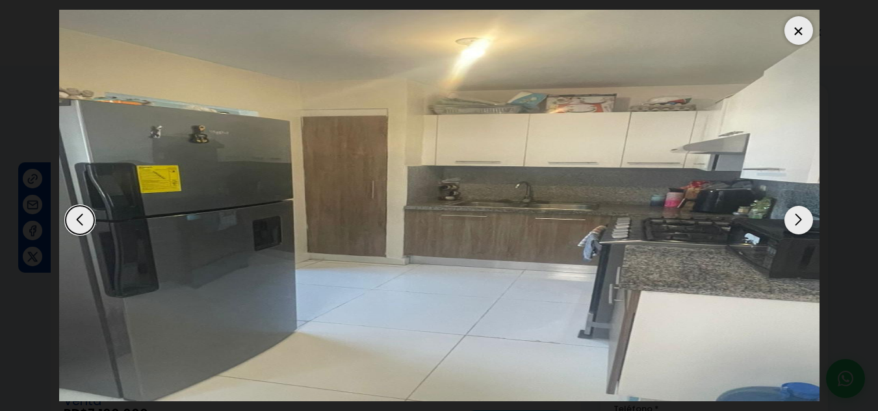
click at [806, 221] on div "Next slide" at bounding box center [798, 220] width 29 height 29
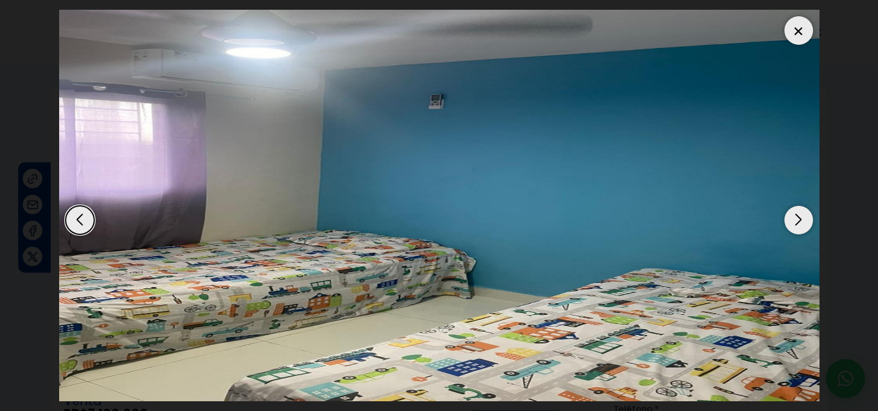
click at [810, 216] on div "Next slide" at bounding box center [798, 220] width 29 height 29
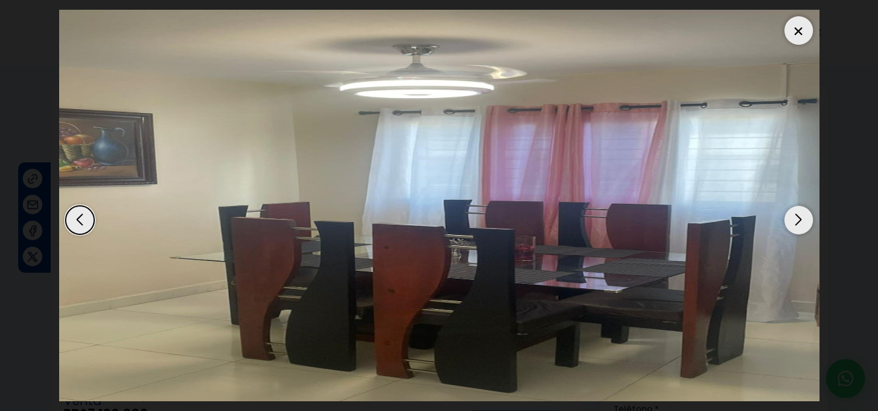
click at [810, 216] on div "Next slide" at bounding box center [798, 220] width 29 height 29
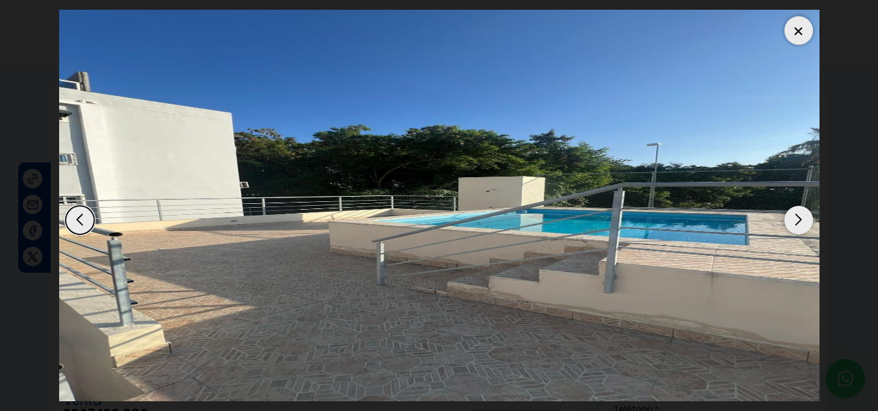
click at [791, 24] on div at bounding box center [798, 30] width 29 height 29
